Goal: Task Accomplishment & Management: Use online tool/utility

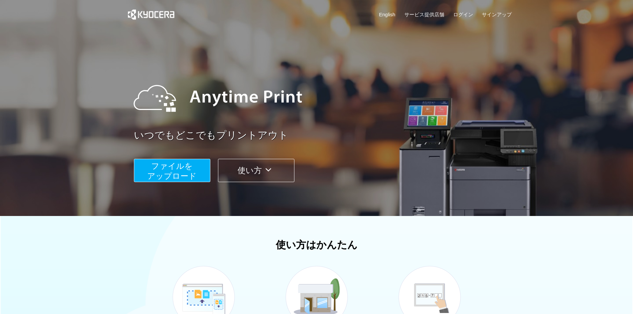
scroll to position [158, 0]
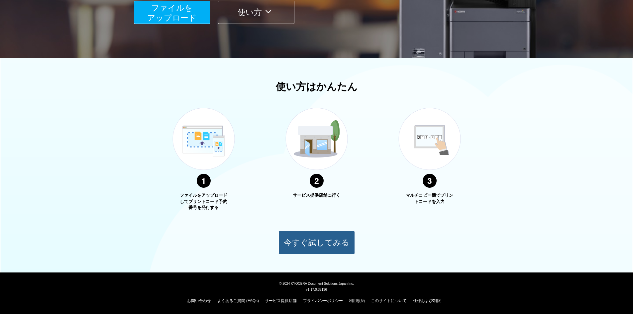
click at [343, 237] on button "今すぐ試してみる" at bounding box center [316, 242] width 76 height 23
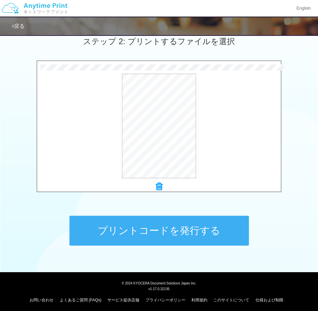
scroll to position [194, 0]
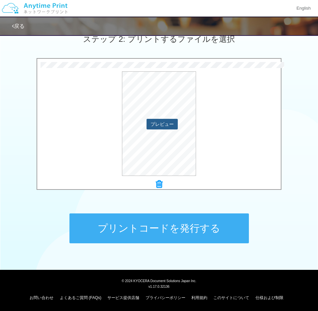
click at [164, 123] on button "プレビュー" at bounding box center [162, 124] width 31 height 11
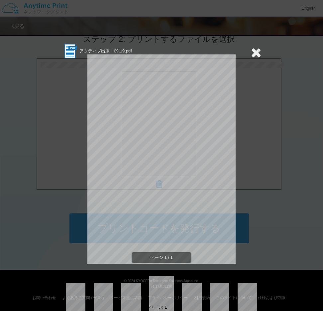
click at [252, 51] on icon at bounding box center [256, 52] width 10 height 13
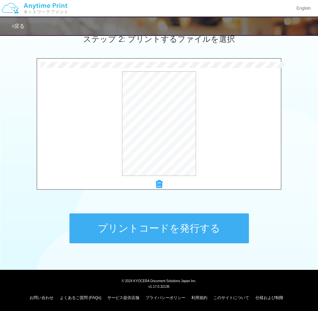
click at [181, 231] on button "プリントコードを発行する" at bounding box center [158, 229] width 179 height 30
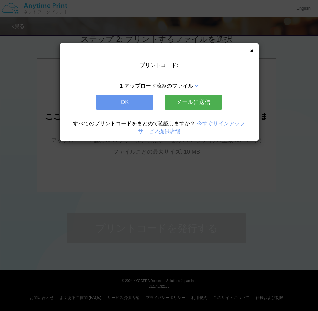
scroll to position [0, 0]
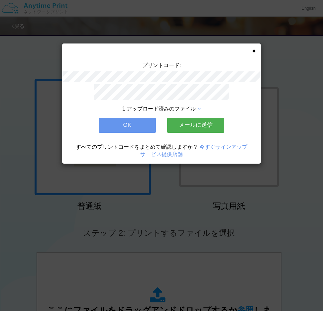
click at [143, 119] on button "OK" at bounding box center [127, 125] width 57 height 15
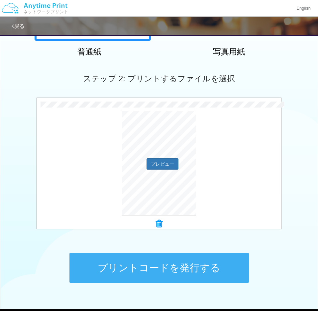
scroll to position [166, 0]
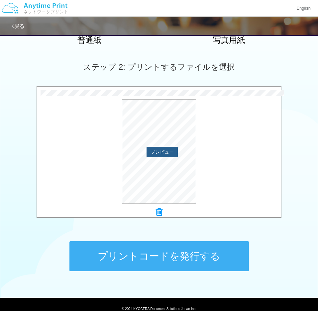
click at [163, 152] on button "プレビュー" at bounding box center [162, 152] width 31 height 11
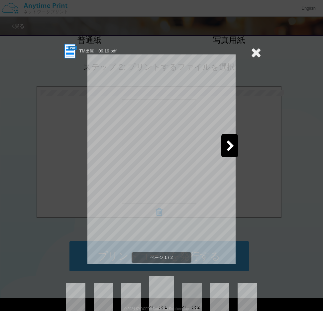
click at [226, 147] on icon at bounding box center [230, 147] width 8 height 12
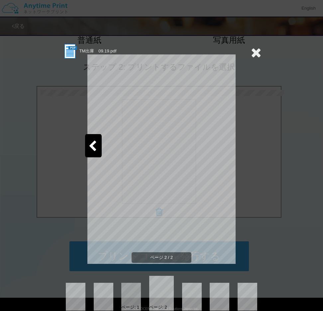
click at [251, 51] on icon at bounding box center [256, 52] width 10 height 13
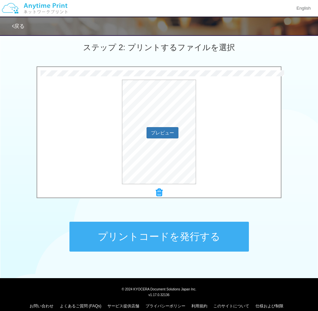
scroll to position [194, 0]
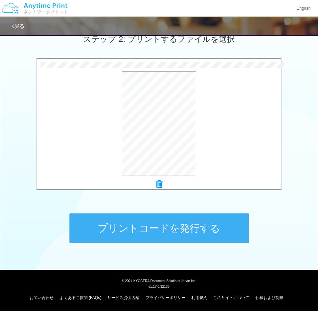
click at [189, 219] on button "プリントコードを発行する" at bounding box center [158, 229] width 179 height 30
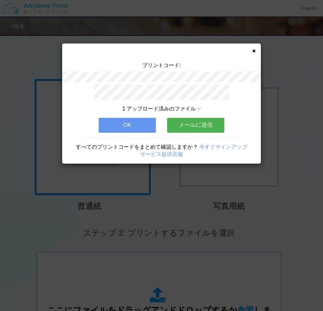
click at [254, 51] on icon at bounding box center [253, 51] width 3 height 4
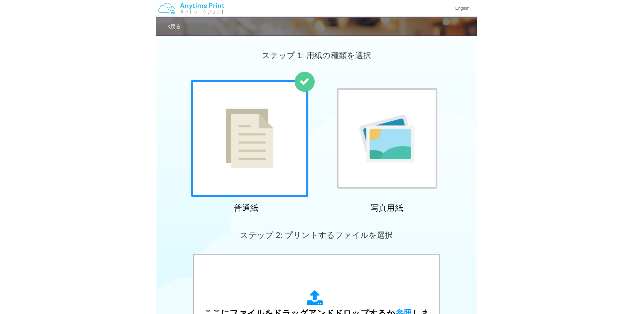
scroll to position [100, 0]
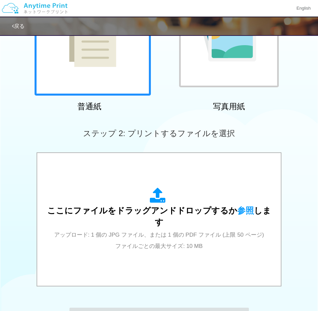
click at [20, 20] on div "戻る" at bounding box center [171, 26] width 318 height 18
click at [20, 25] on link "戻る" at bounding box center [18, 26] width 13 height 6
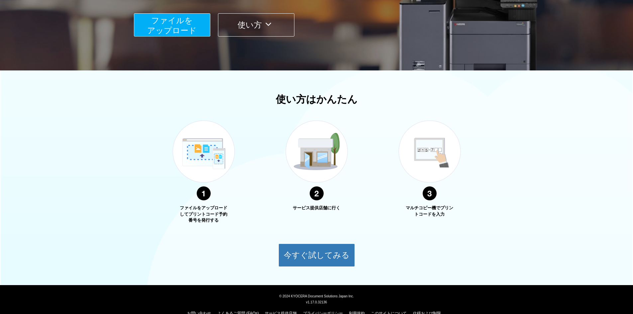
scroll to position [158, 0]
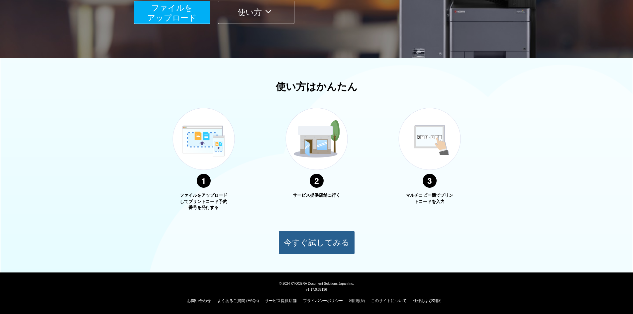
click at [322, 241] on button "今すぐ試してみる" at bounding box center [316, 242] width 76 height 23
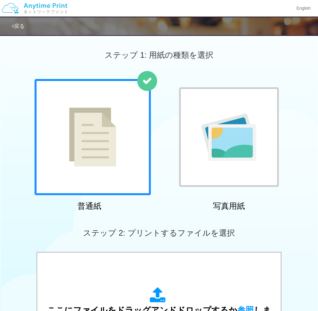
click at [25, 28] on link "戻る" at bounding box center [18, 26] width 13 height 6
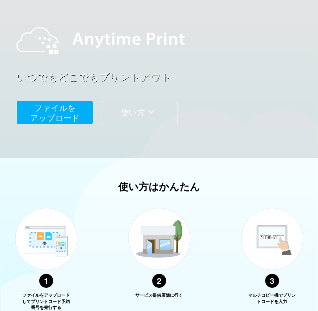
scroll to position [66, 0]
